Goal: Book appointment/travel/reservation

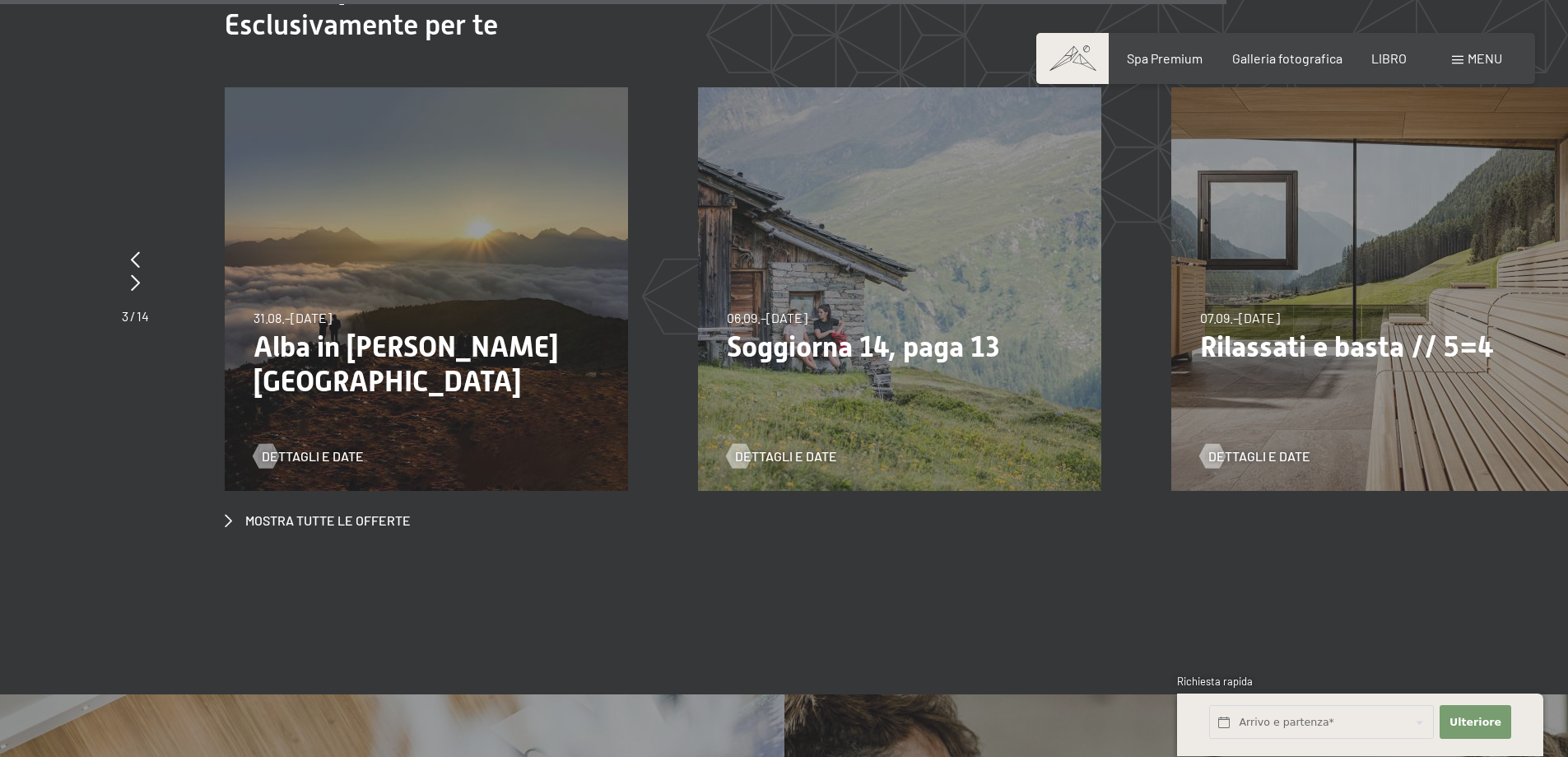
scroll to position [6588, 0]
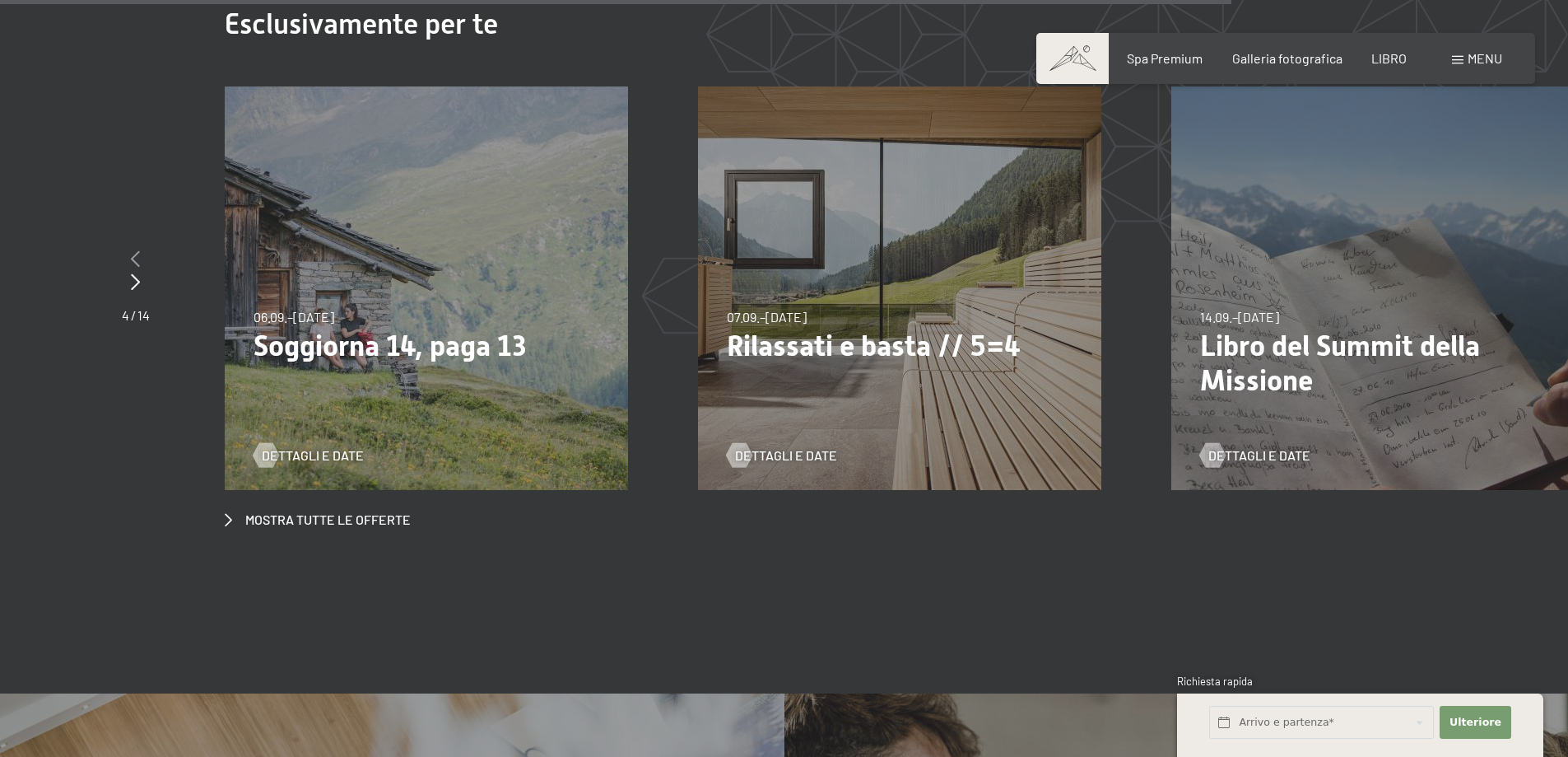
click at [131, 251] on icon at bounding box center [135, 258] width 9 height 16
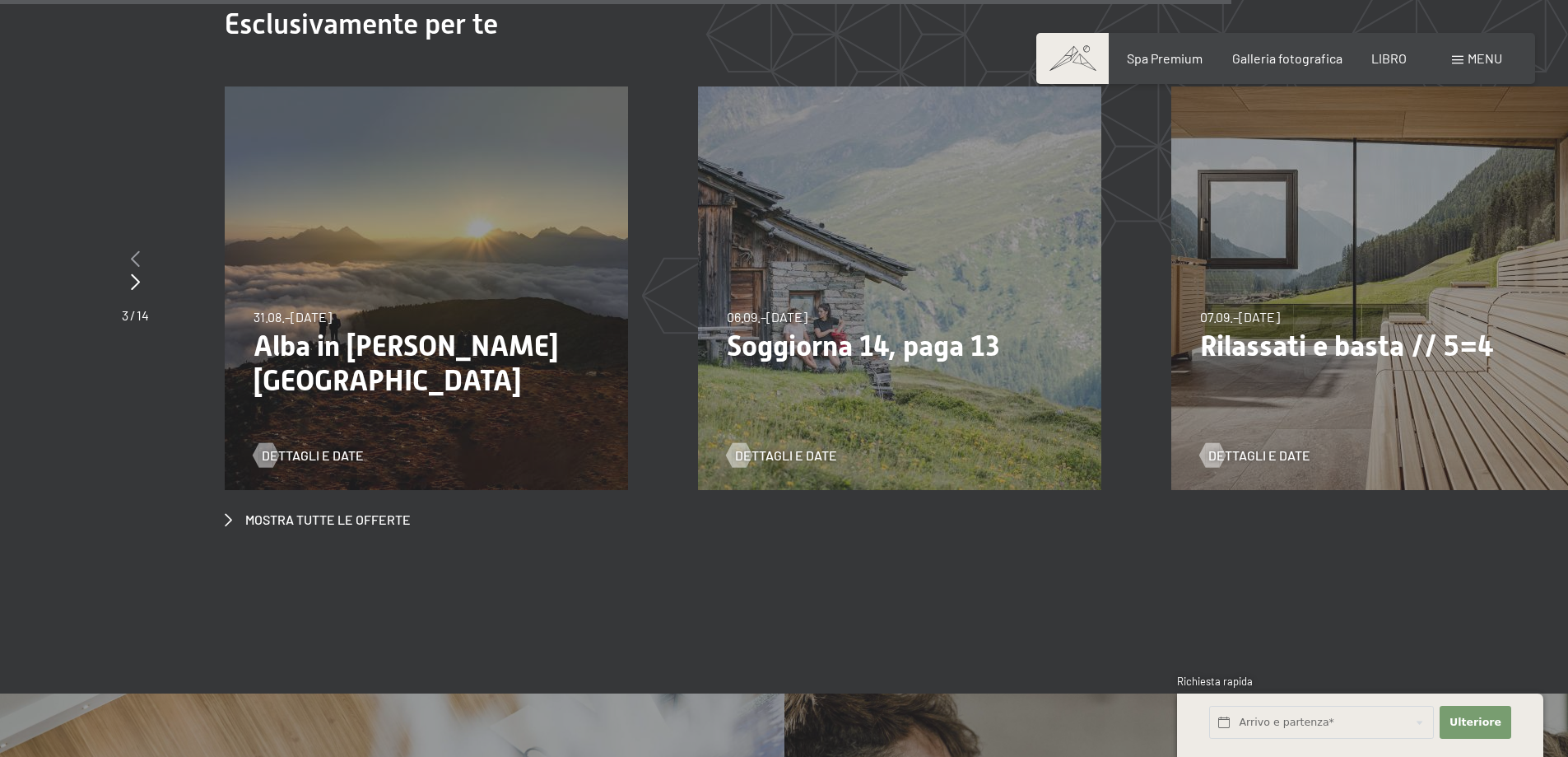
click at [137, 251] on icon at bounding box center [135, 258] width 9 height 16
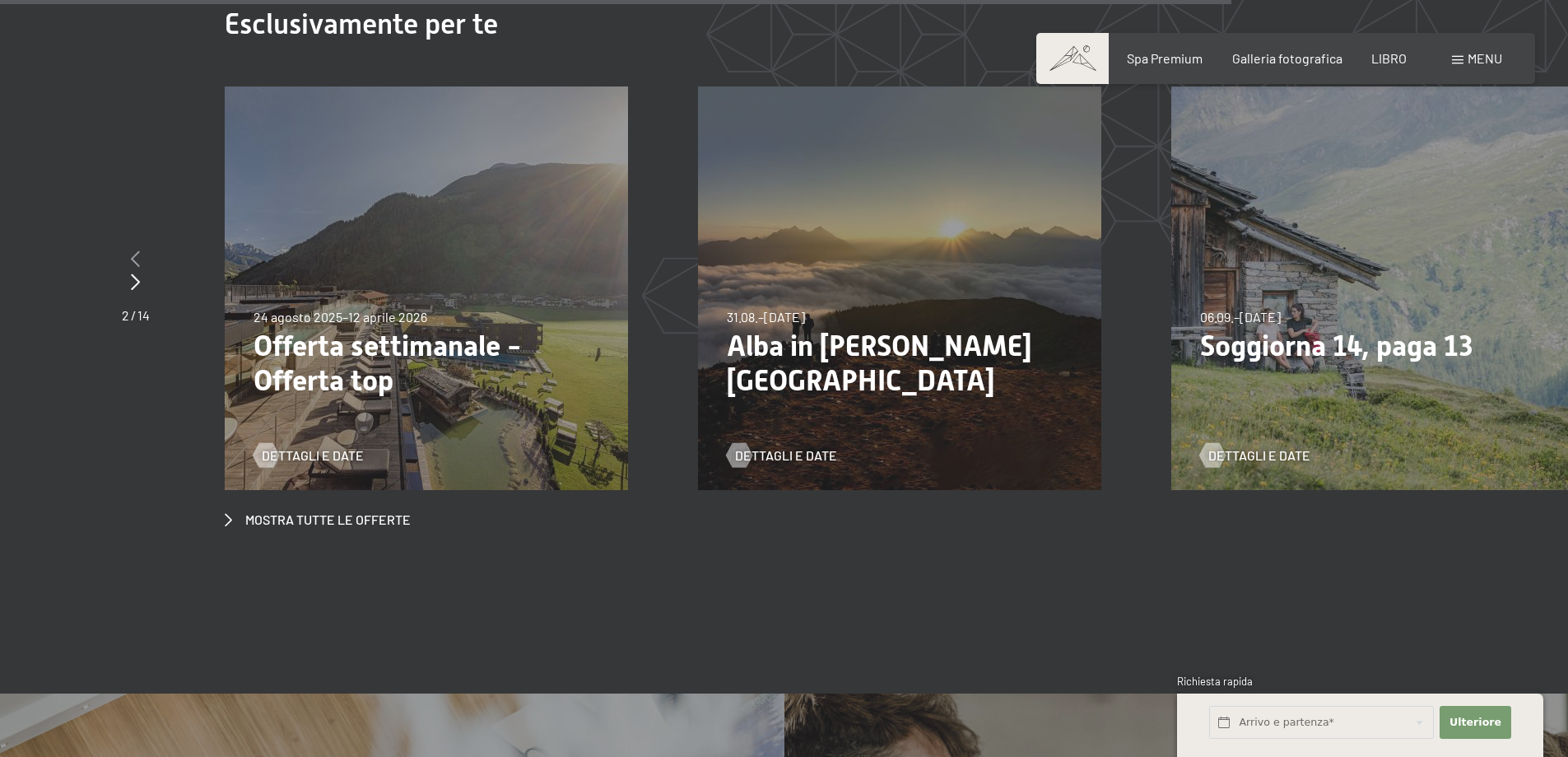
click at [137, 251] on icon at bounding box center [135, 258] width 9 height 16
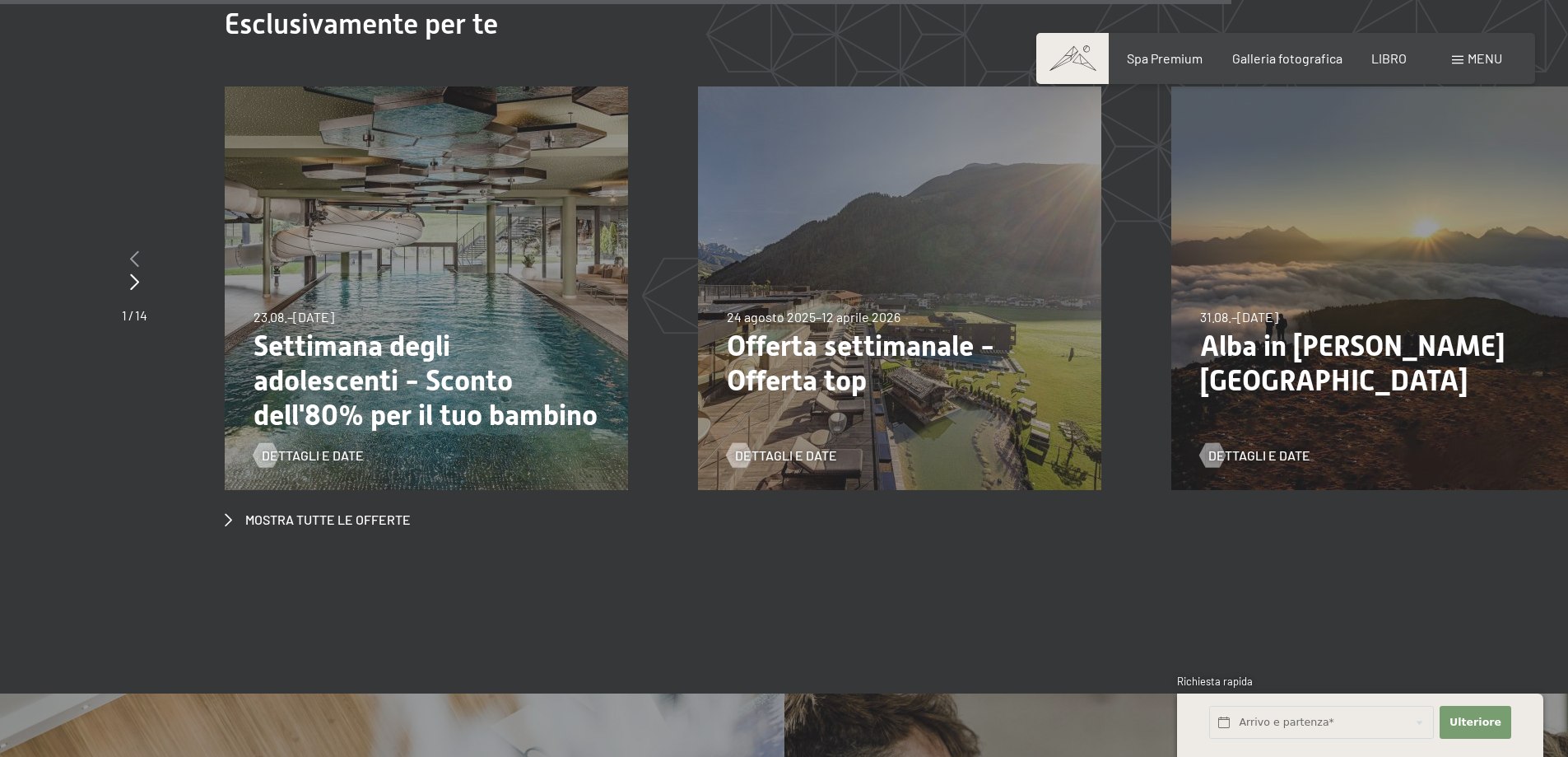
click at [137, 251] on icon at bounding box center [135, 258] width 9 height 16
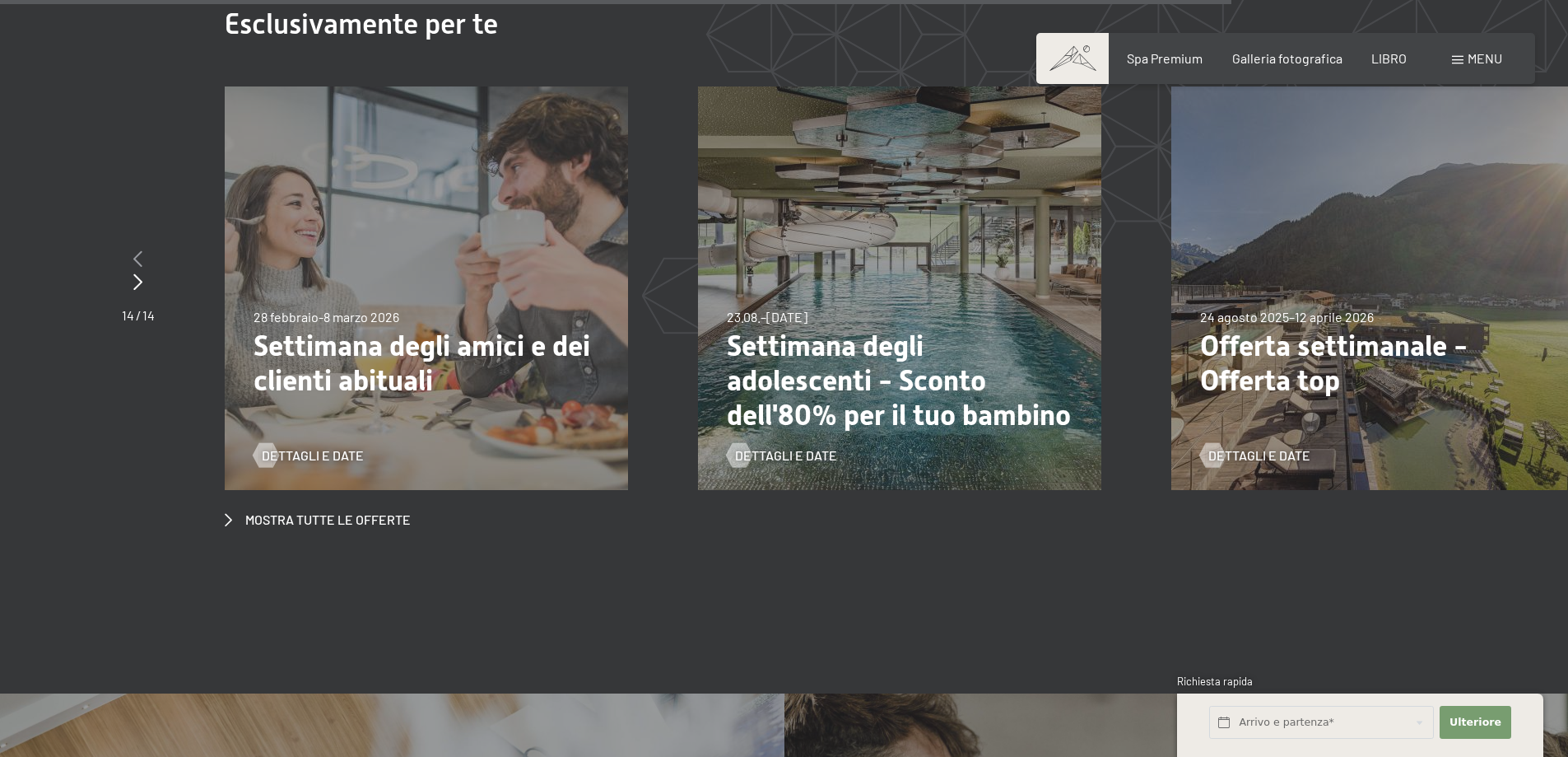
click at [137, 251] on icon at bounding box center [138, 258] width 9 height 16
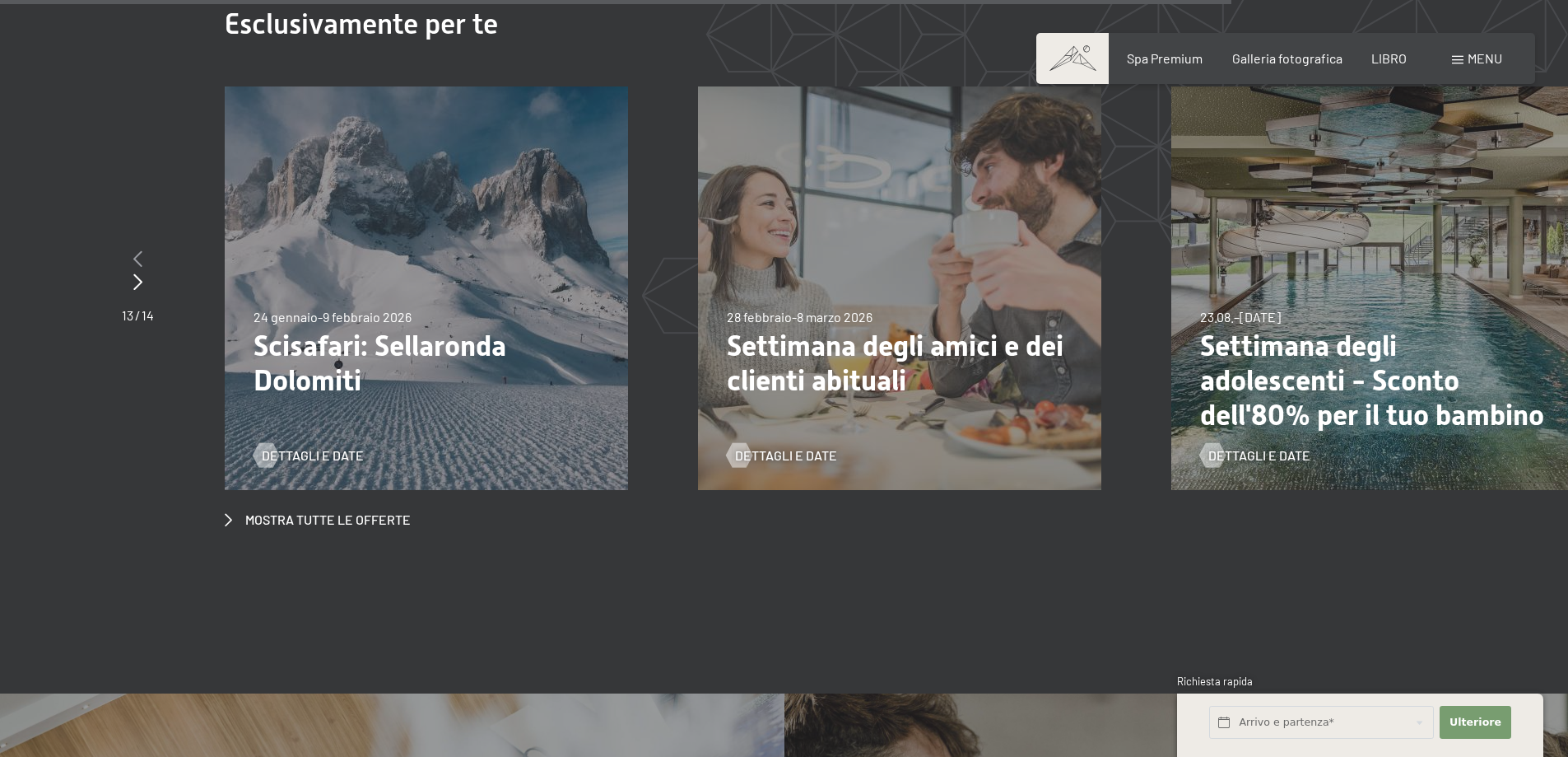
click at [137, 251] on icon at bounding box center [138, 258] width 9 height 16
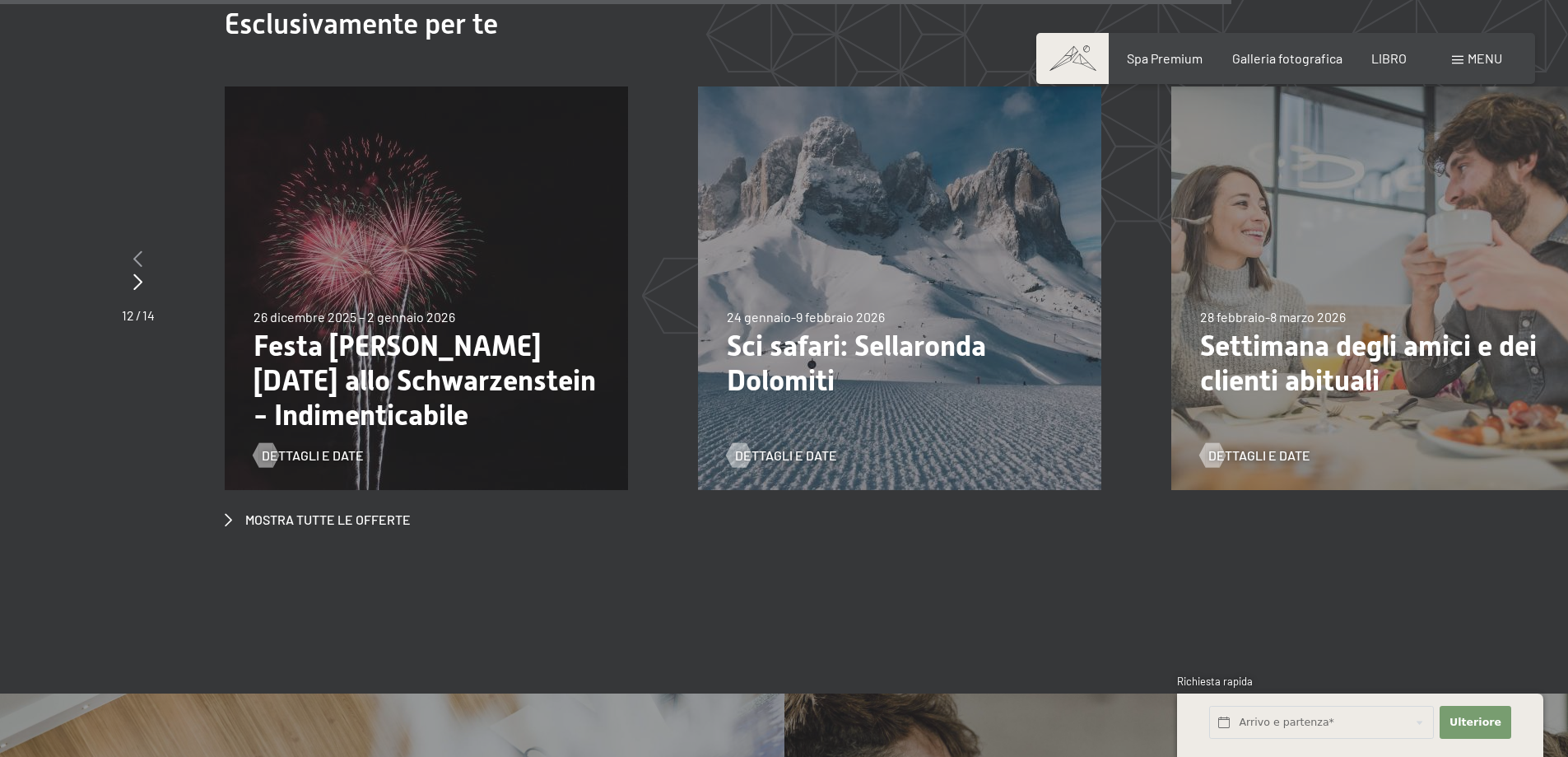
click at [137, 251] on icon at bounding box center [138, 258] width 9 height 16
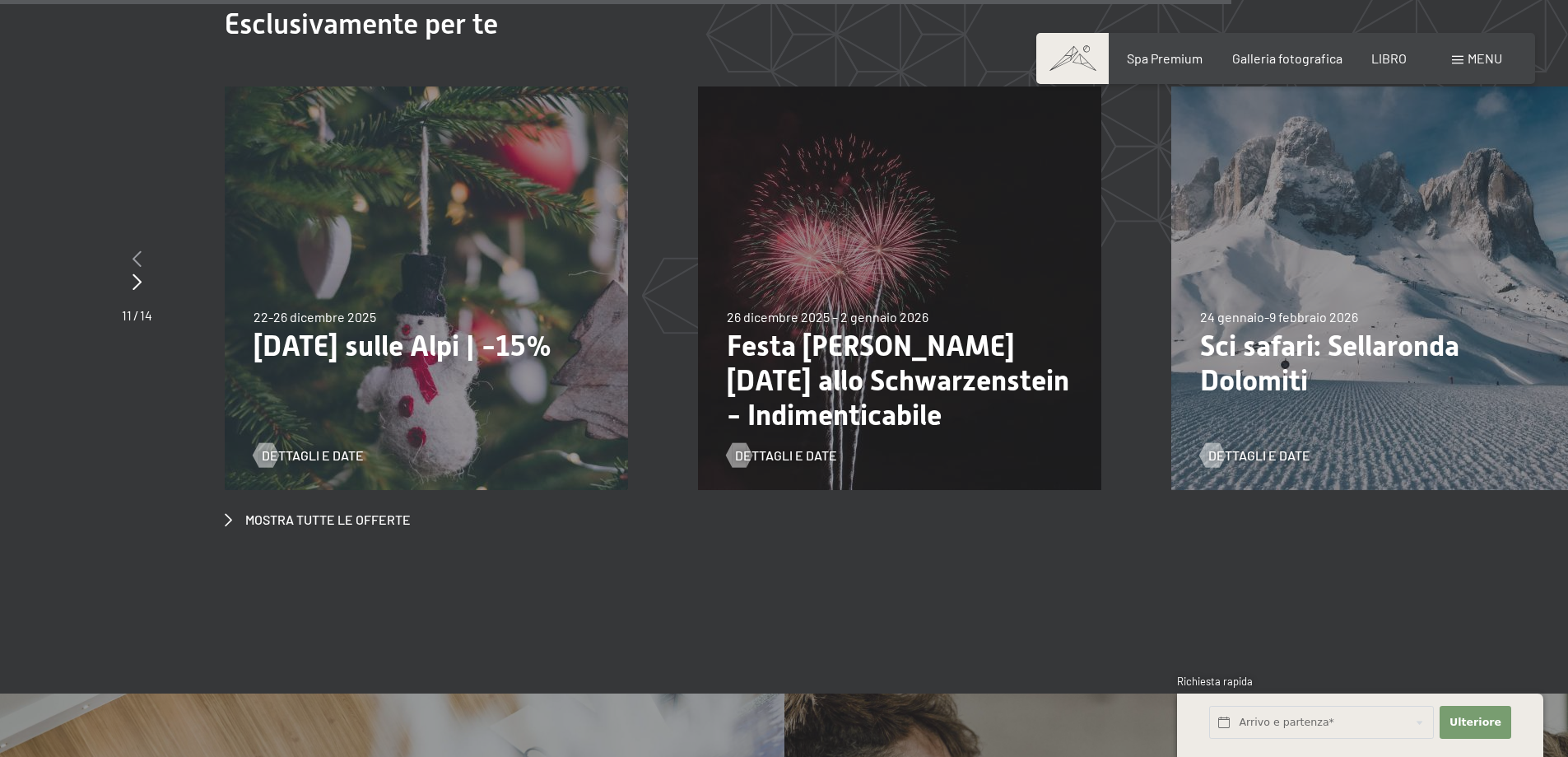
click at [137, 251] on icon at bounding box center [137, 258] width 9 height 16
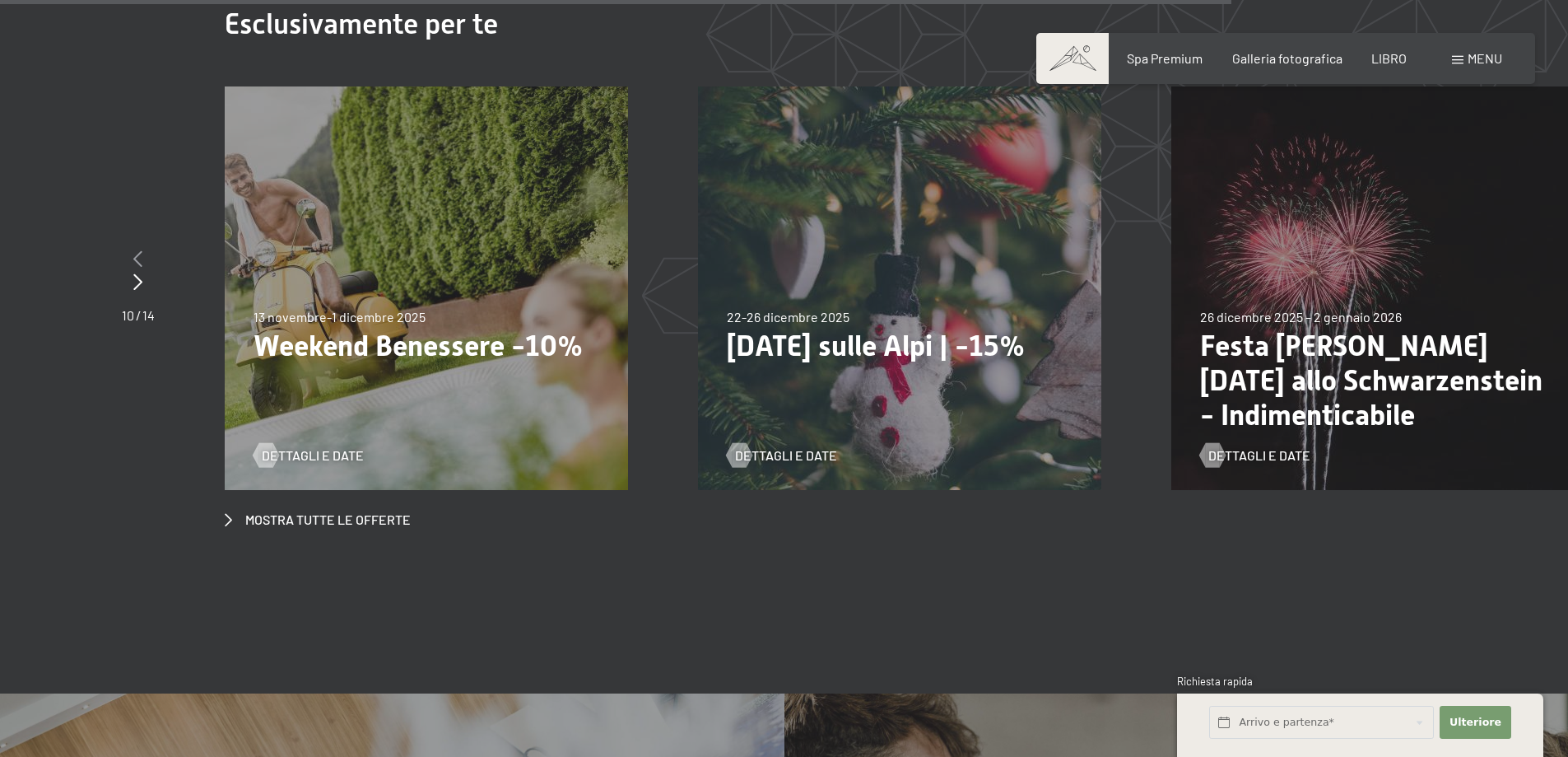
click at [138, 251] on icon at bounding box center [138, 258] width 9 height 16
click at [132, 248] on div at bounding box center [138, 259] width 33 height 23
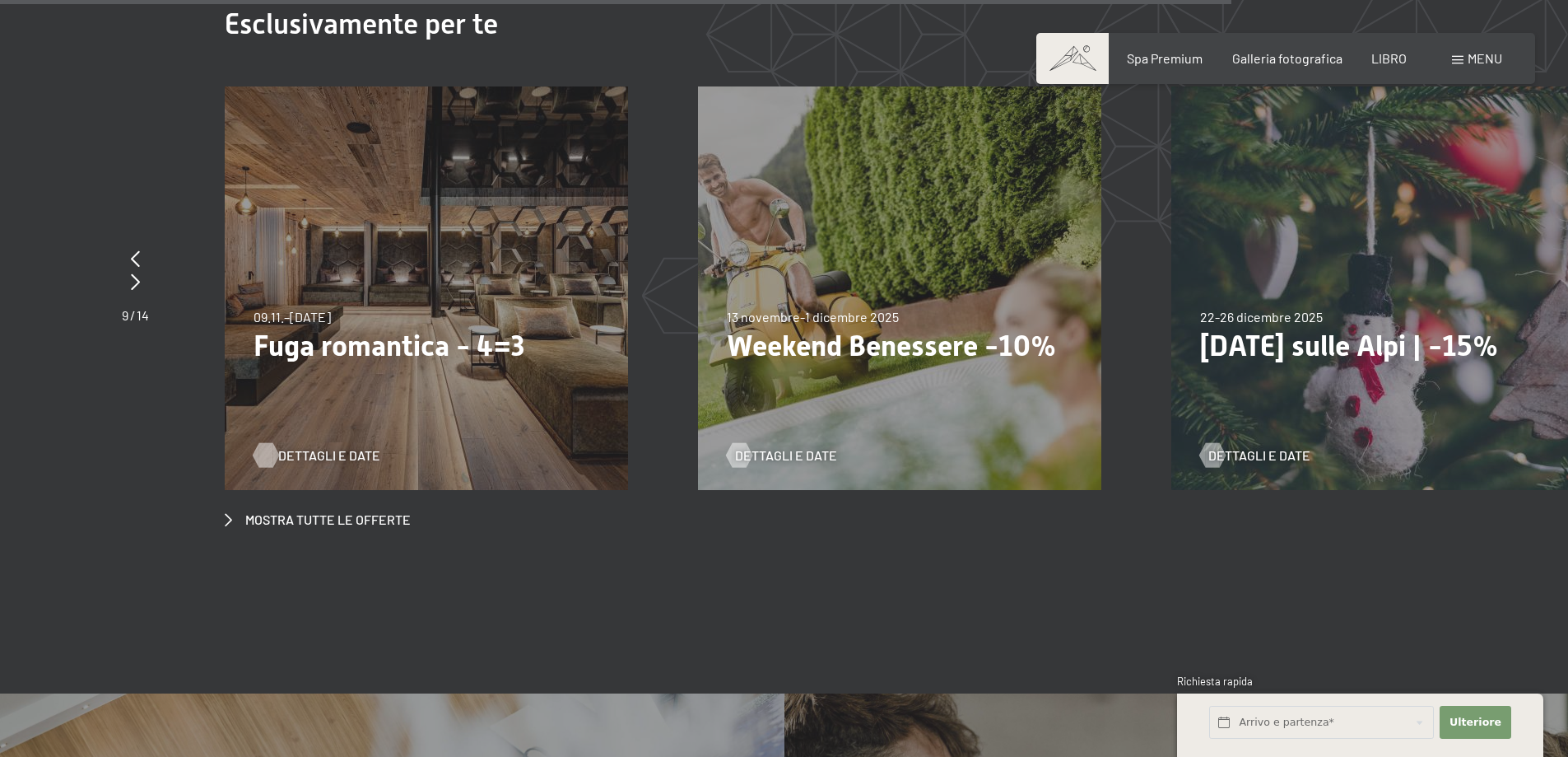
click at [320, 448] on font "Dettagli e date" at bounding box center [329, 455] width 102 height 16
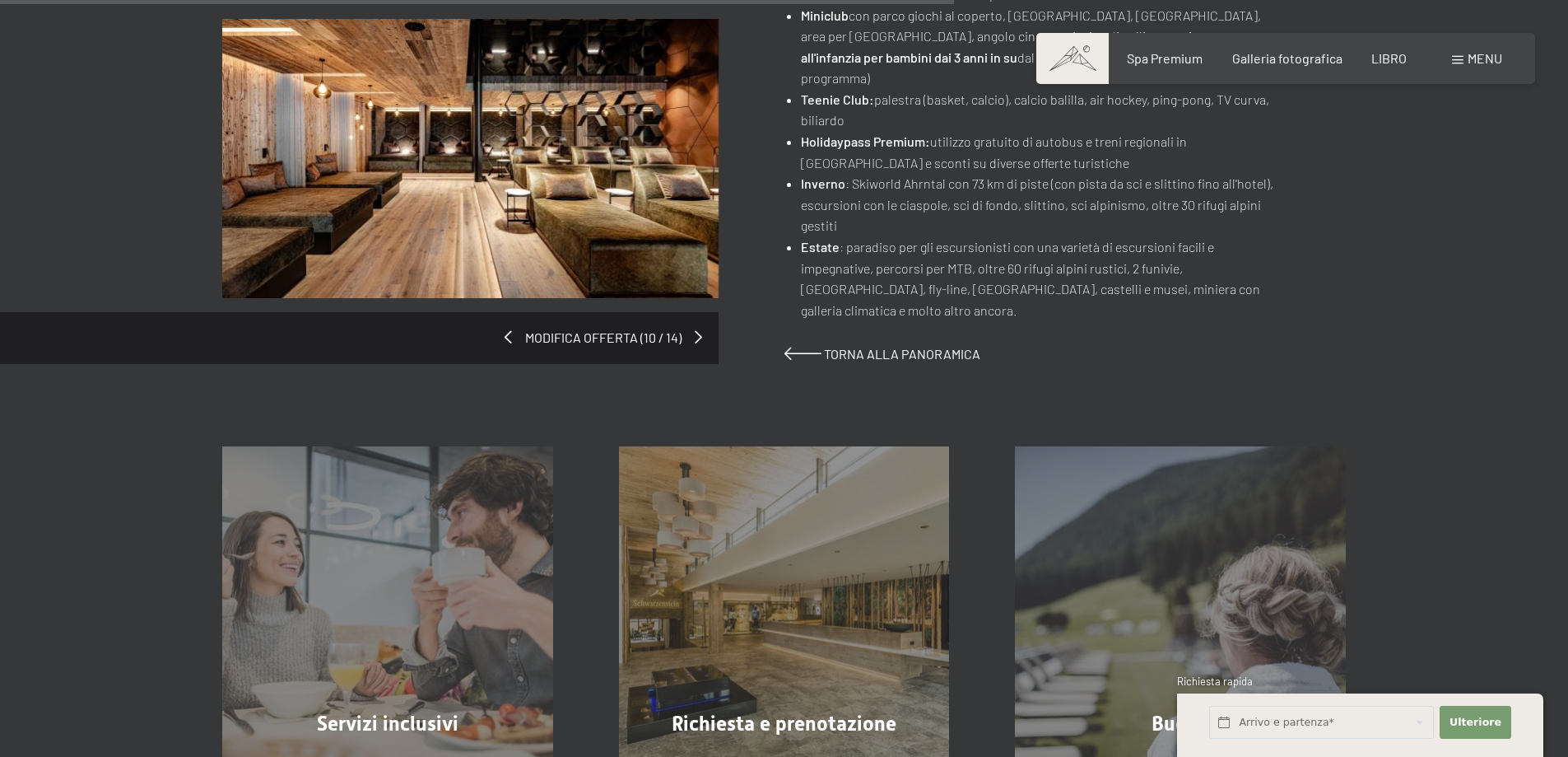
scroll to position [1235, 0]
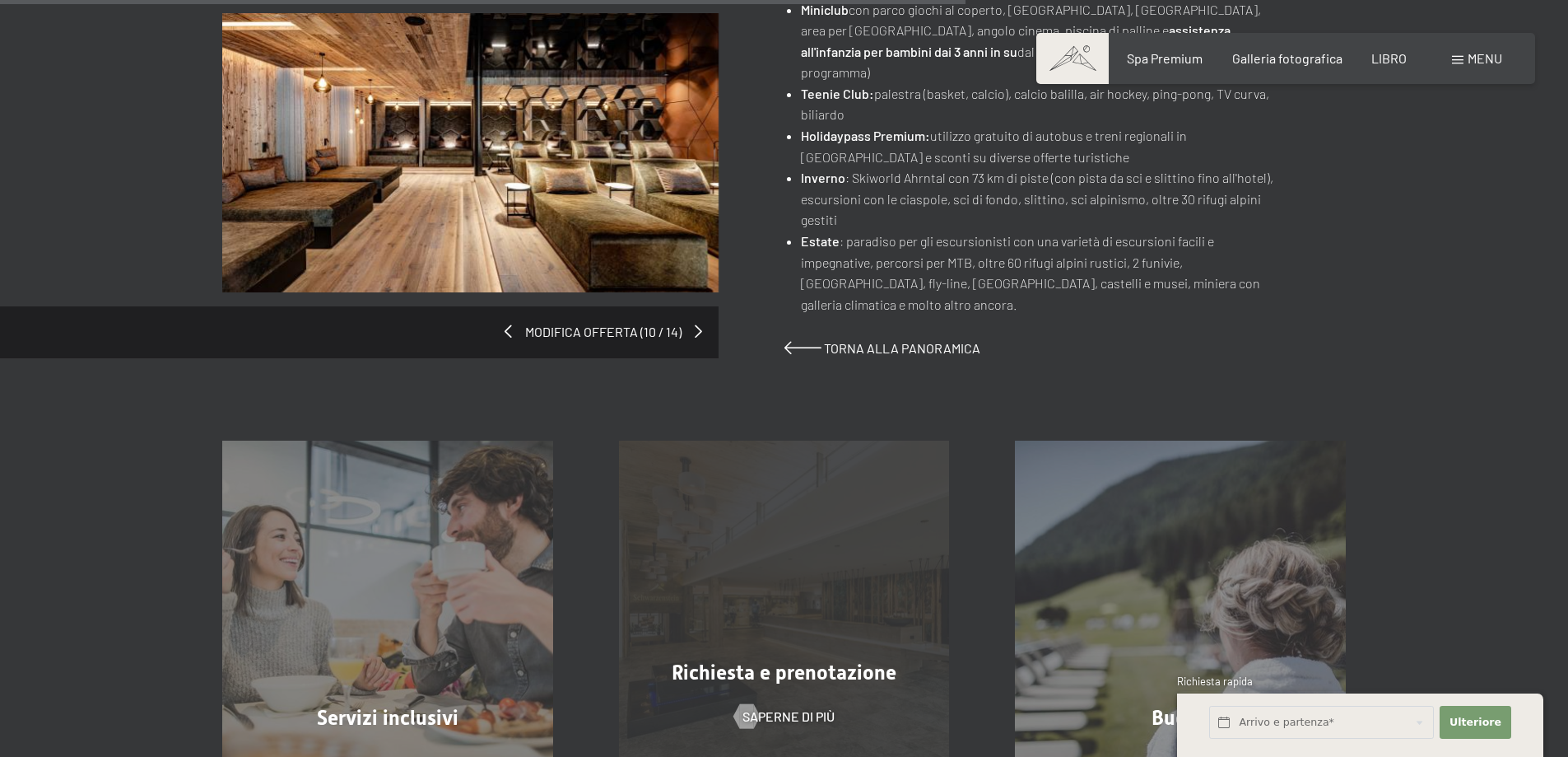
click at [781, 660] on font "Richiesta e prenotazione" at bounding box center [784, 672] width 225 height 24
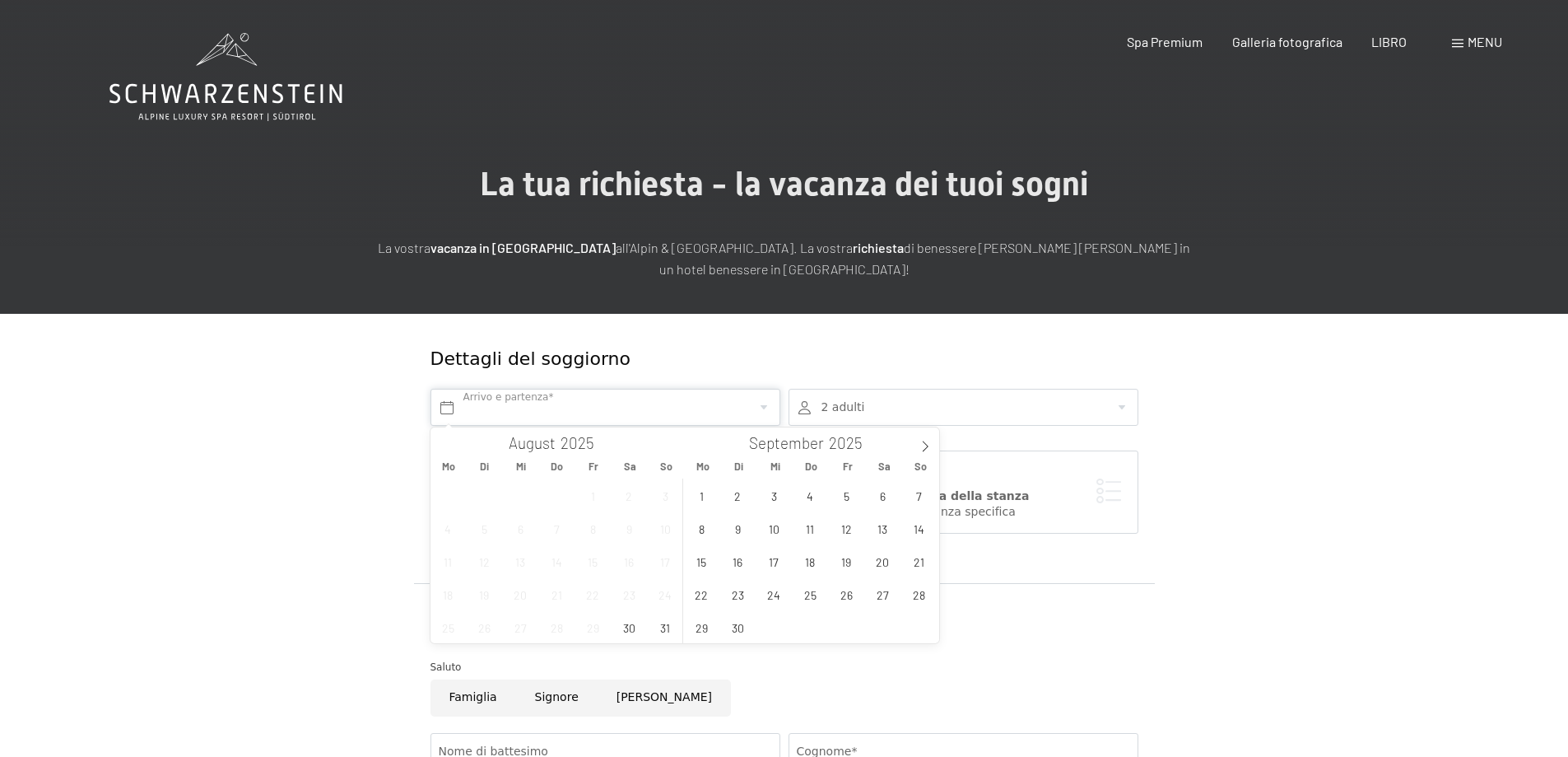
click at [577, 408] on input "text" at bounding box center [605, 407] width 350 height 37
click at [774, 531] on span "10" at bounding box center [775, 528] width 32 height 32
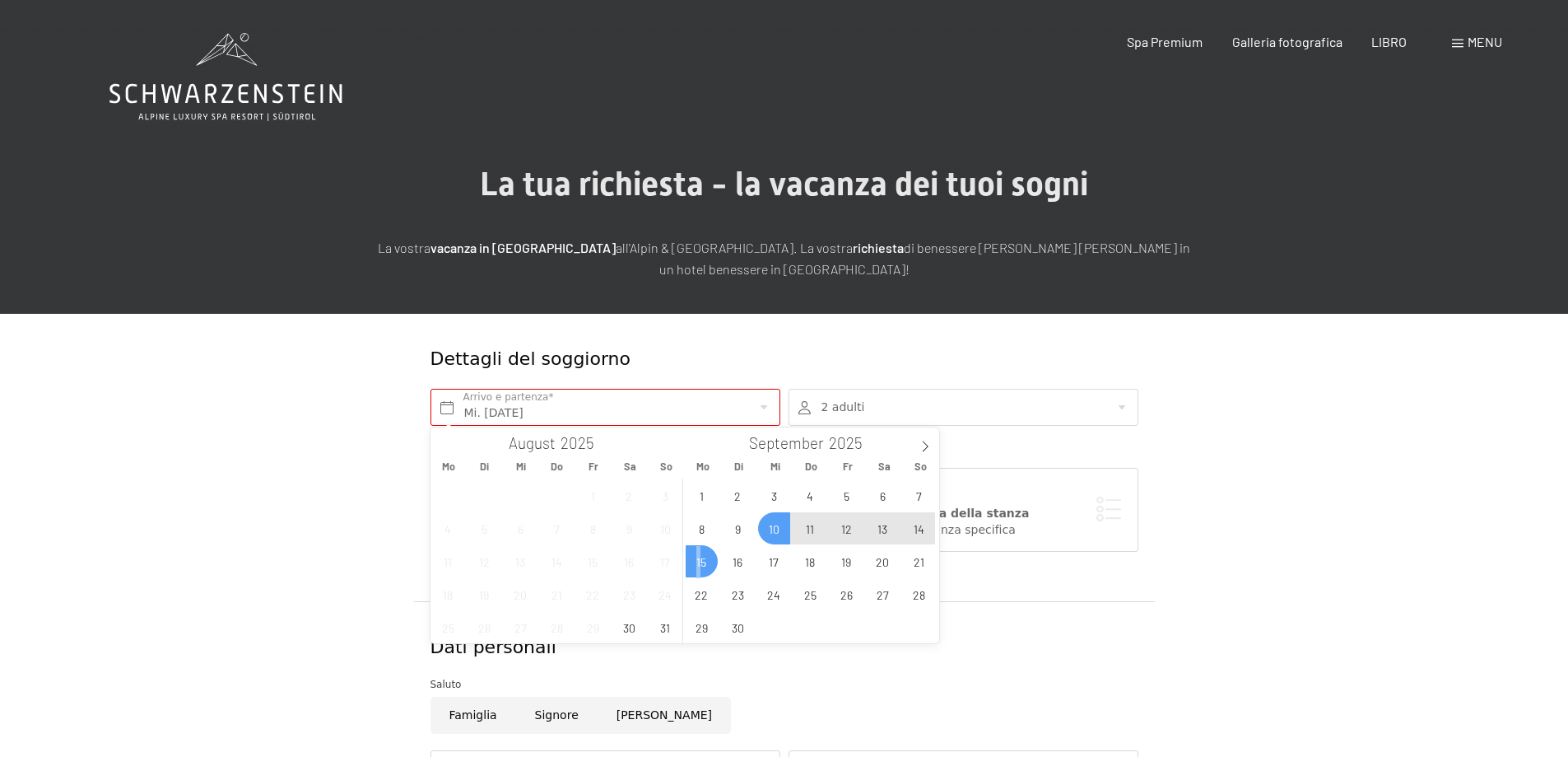
click at [699, 563] on span "15" at bounding box center [702, 561] width 32 height 32
type input "Mi. 10.09.2025 - Mo. 15.09.2025"
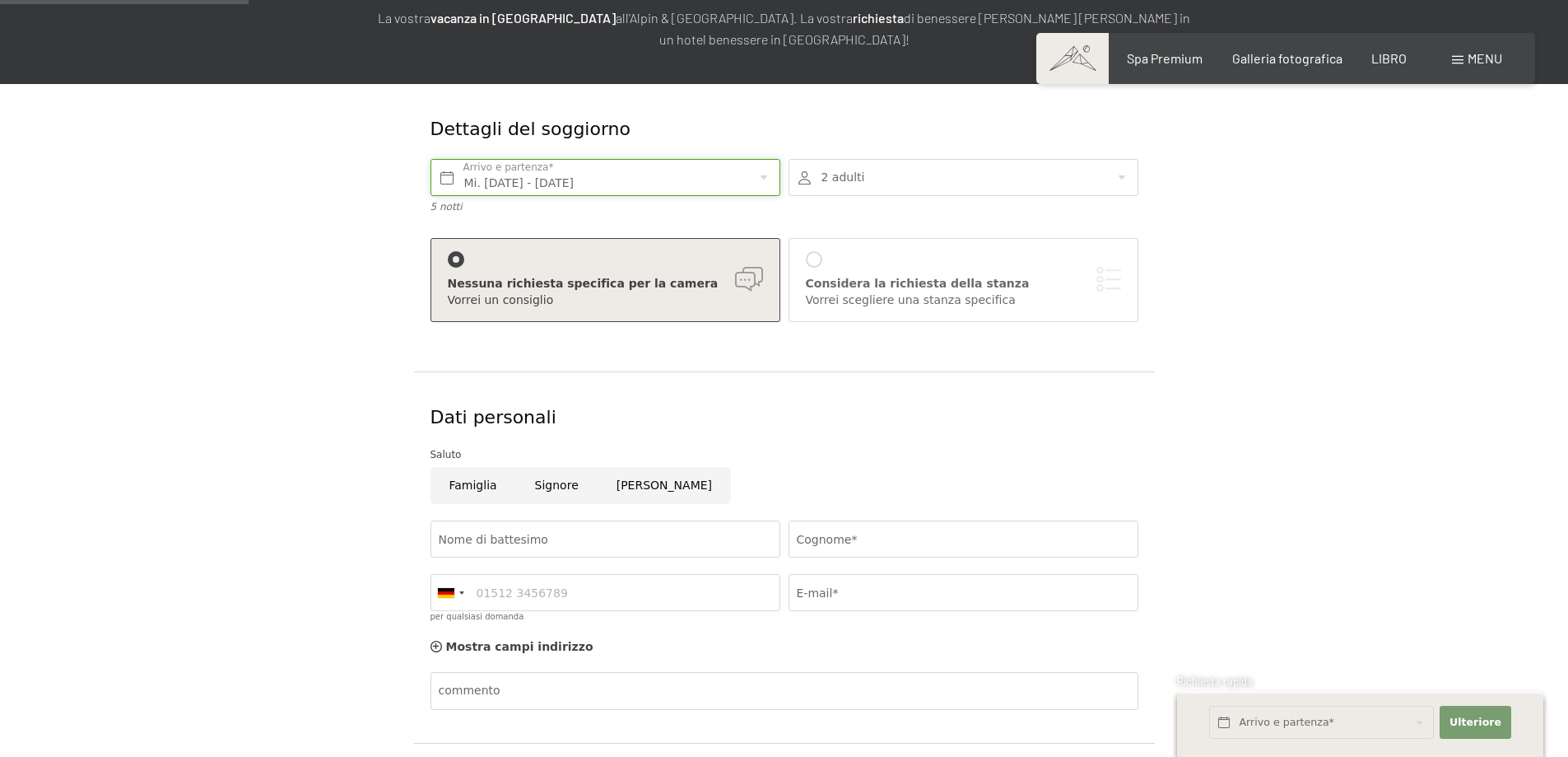
scroll to position [247, 0]
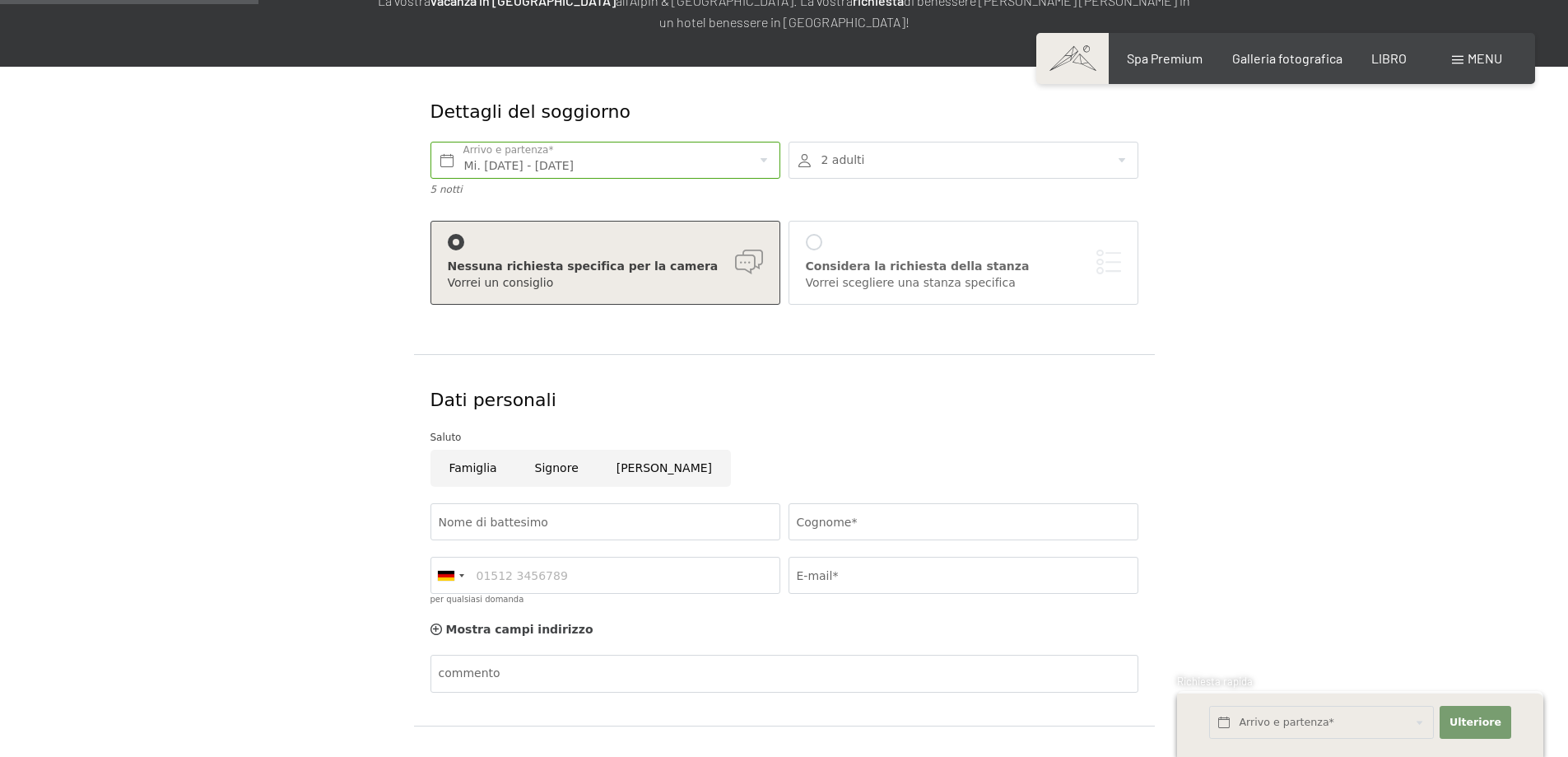
click at [810, 240] on div at bounding box center [813, 241] width 16 height 16
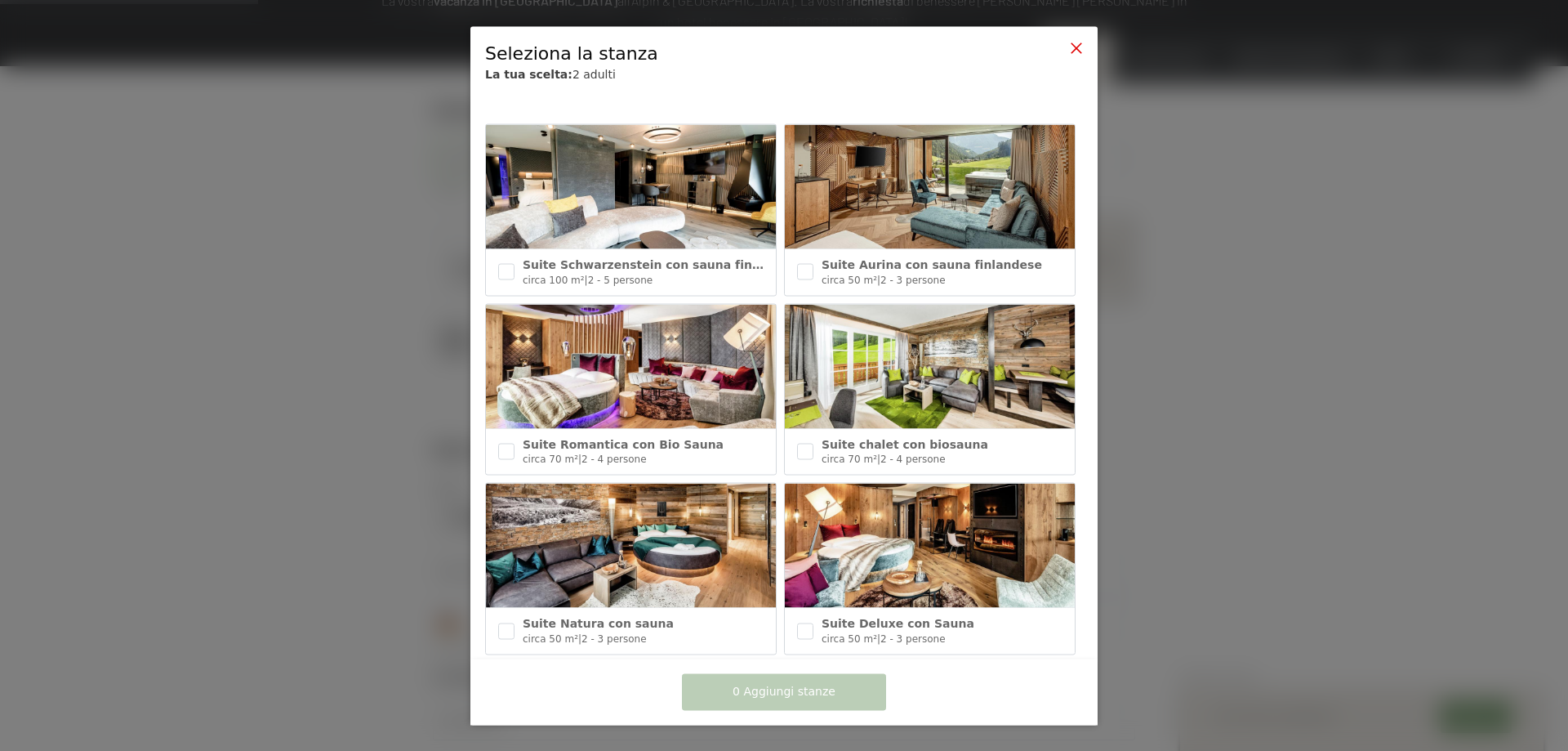
click at [1072, 47] on icon at bounding box center [1076, 48] width 13 height 13
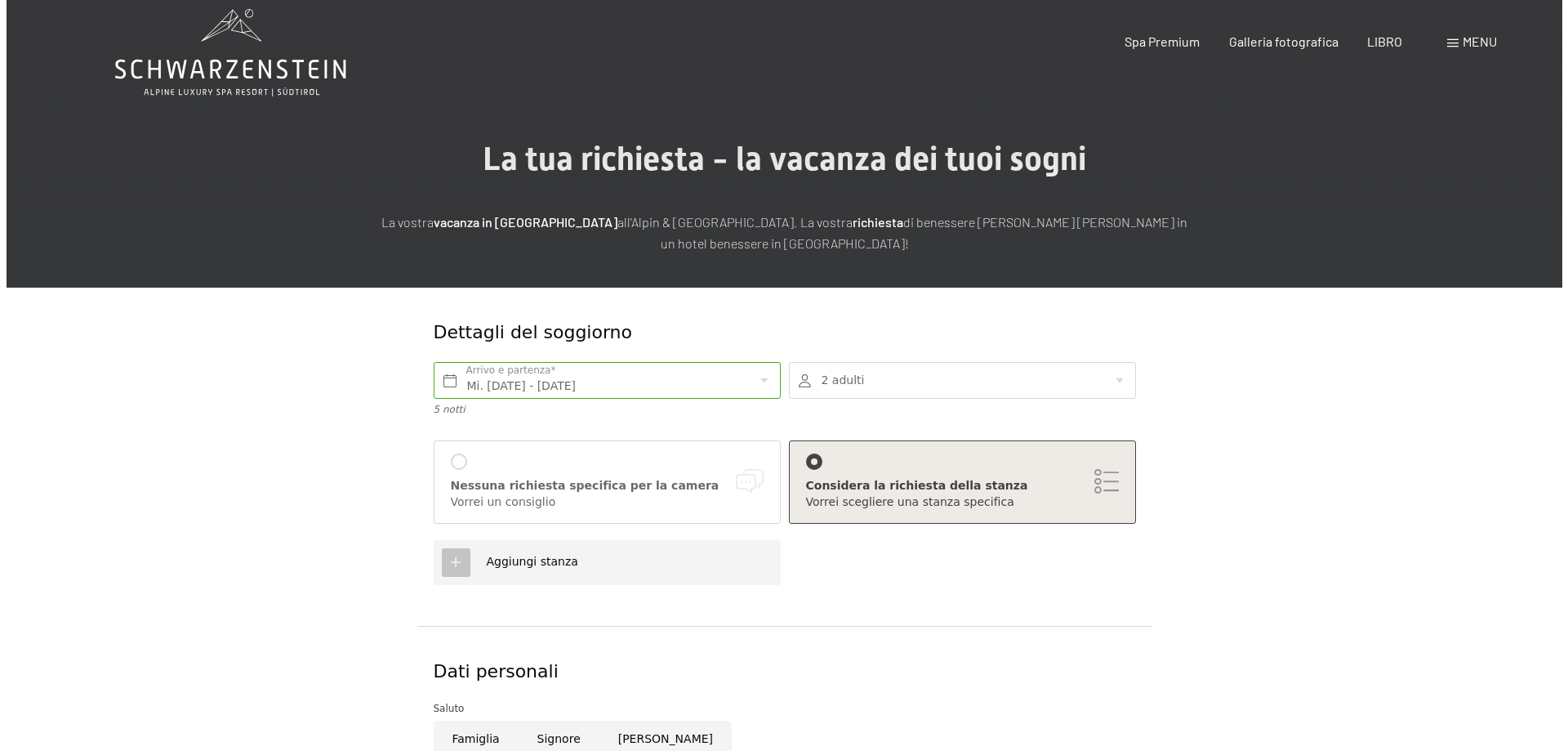
scroll to position [0, 0]
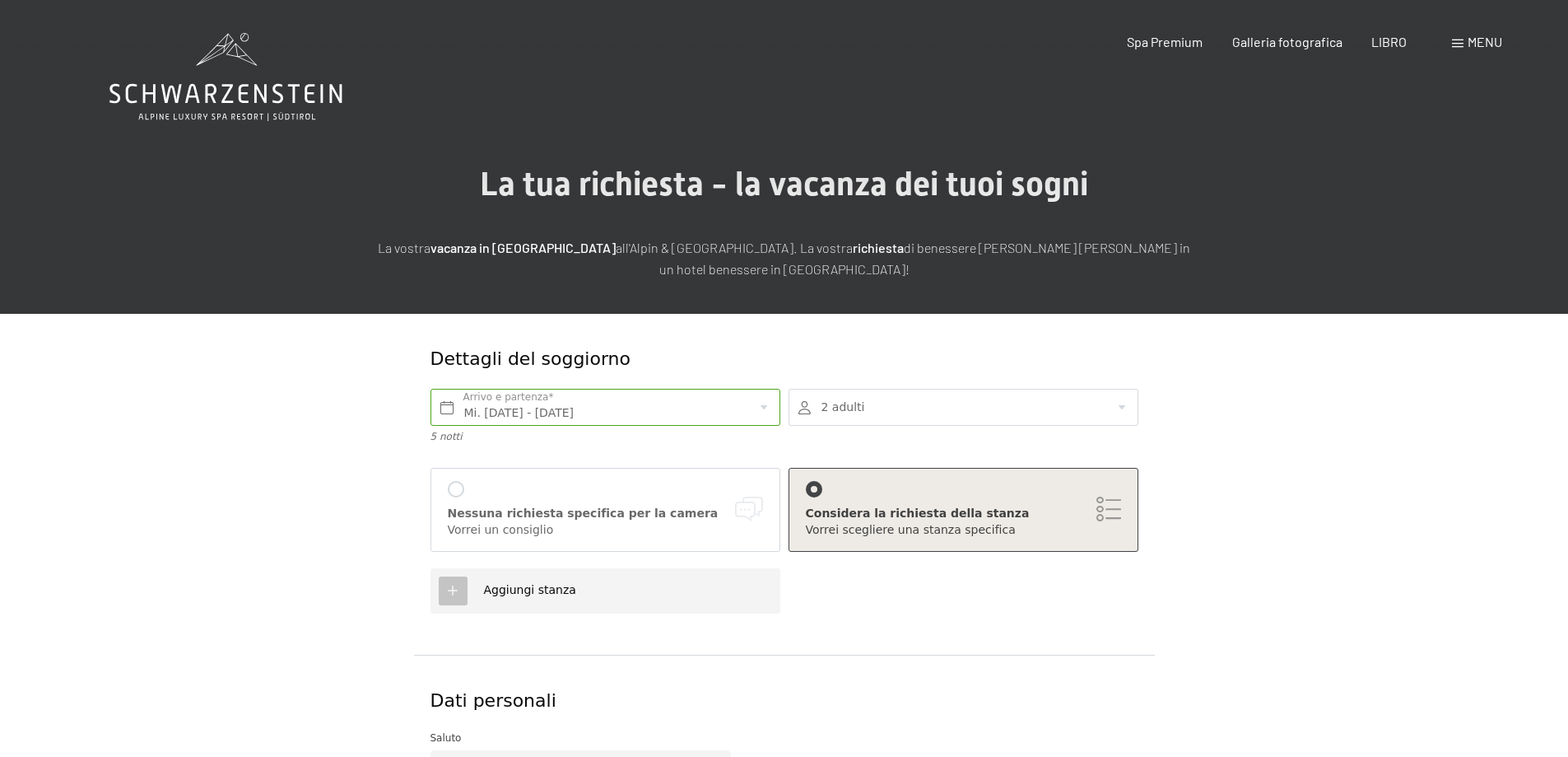
click at [1479, 37] on font "menu" at bounding box center [1485, 42] width 35 height 16
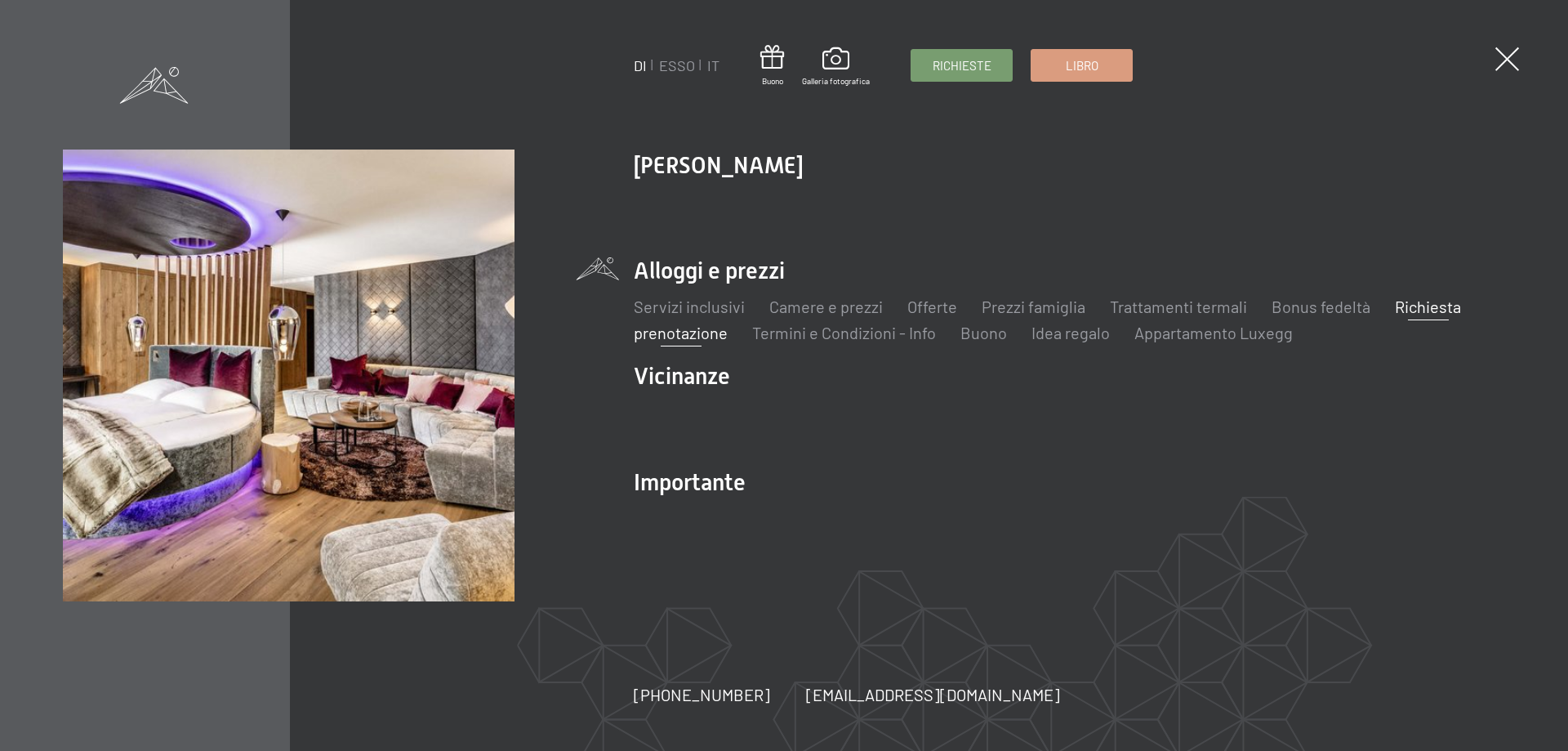
click at [664, 331] on font "prenotazione" at bounding box center [680, 332] width 94 height 20
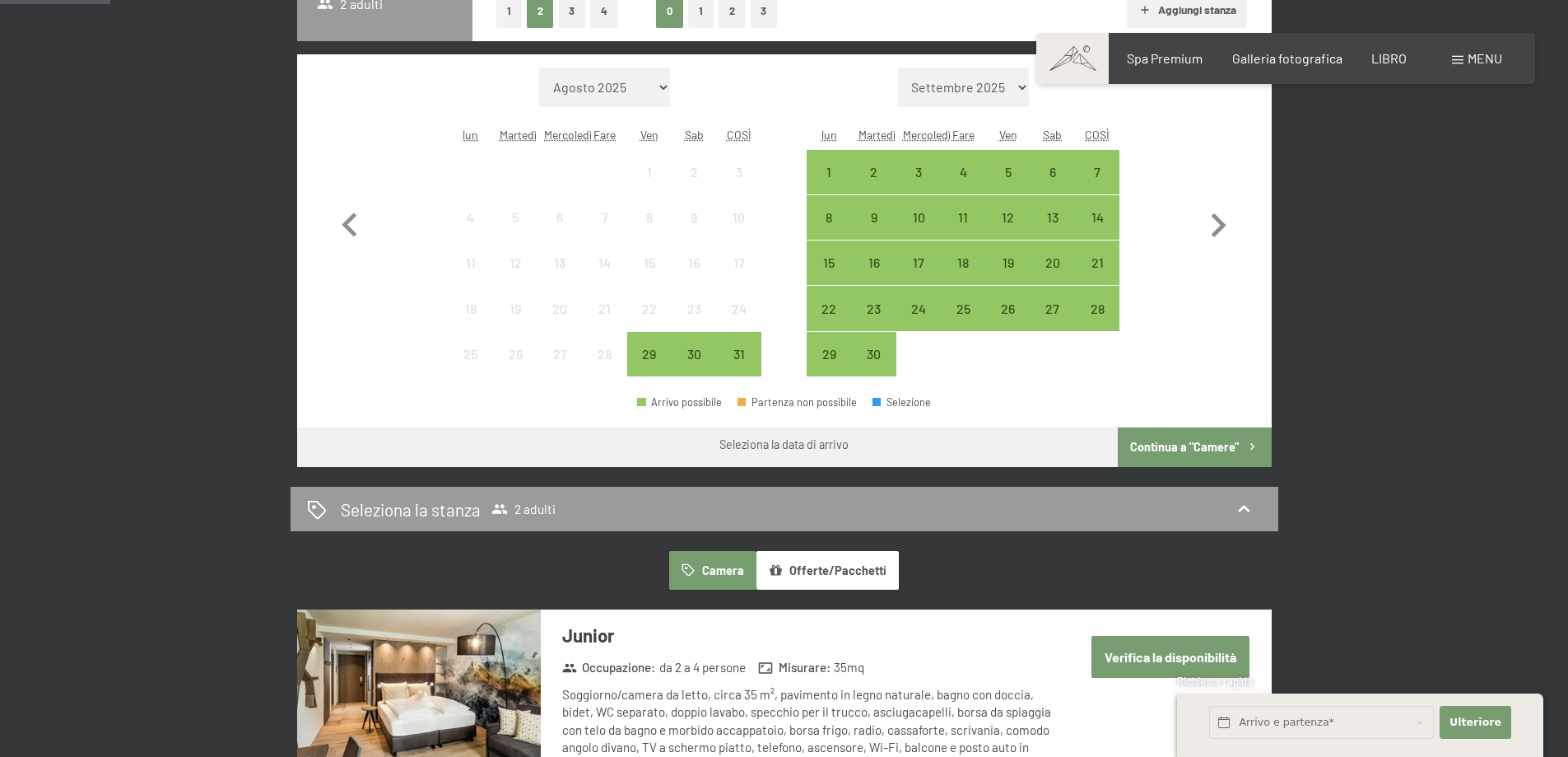
scroll to position [165, 0]
